Goal: Task Accomplishment & Management: Use online tool/utility

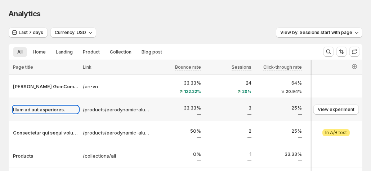
click at [54, 110] on p "Illum ad aut asperiores." at bounding box center [46, 109] width 66 height 7
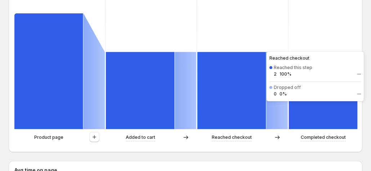
scroll to position [216, 0]
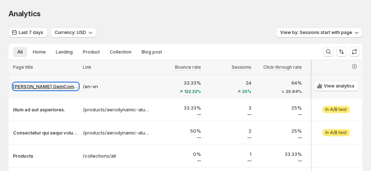
click at [50, 85] on p "[PERSON_NAME] GemCommerce" at bounding box center [46, 86] width 66 height 7
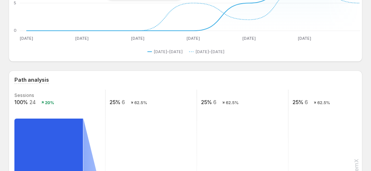
scroll to position [108, 0]
